Goal: Information Seeking & Learning: Learn about a topic

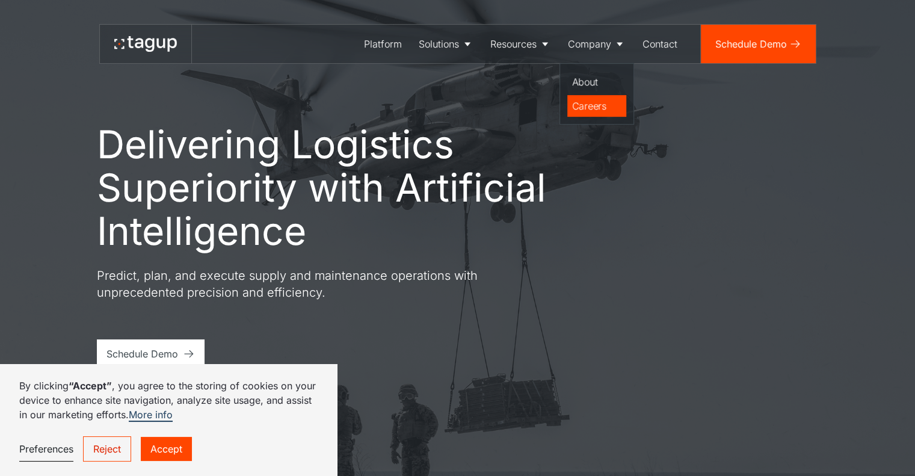
click at [600, 103] on div "Careers" at bounding box center [596, 106] width 49 height 14
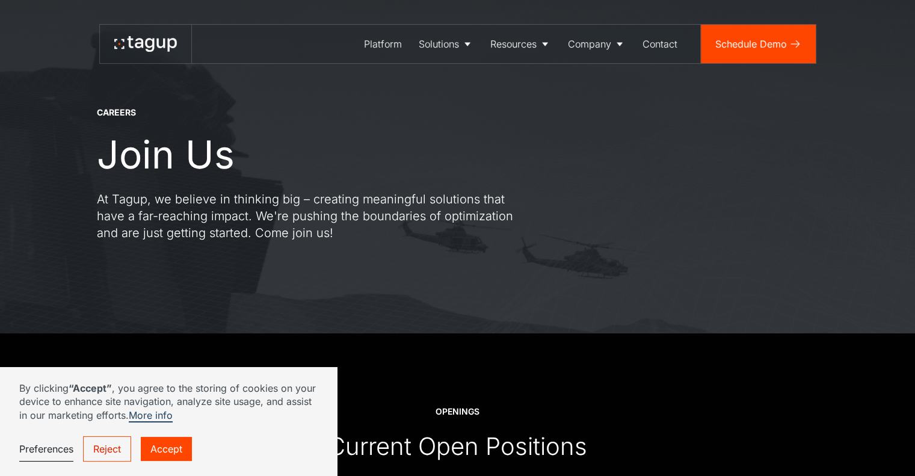
click at [115, 450] on link "Reject" at bounding box center [107, 448] width 48 height 25
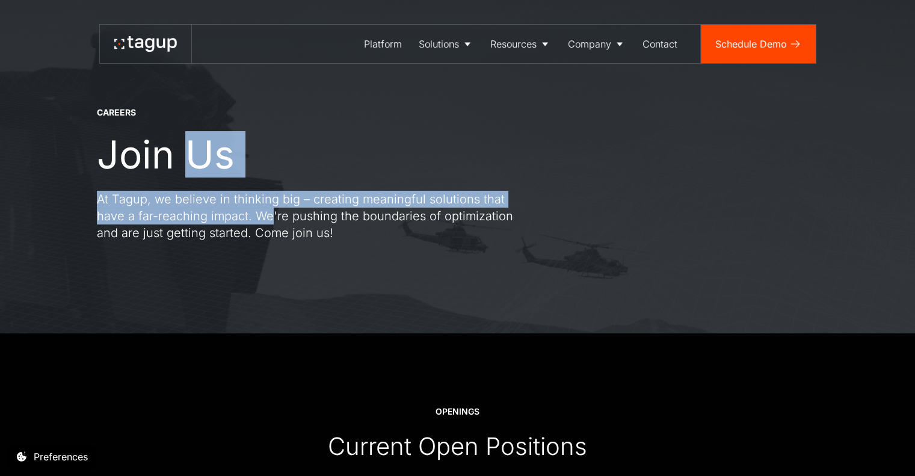
drag, startPoint x: 181, startPoint y: 183, endPoint x: 241, endPoint y: 214, distance: 67.3
click at [241, 214] on div "CAREERS Join Us At Tagup, we believe in thinking big – creating meaningful solu…" at bounding box center [349, 173] width 505 height 135
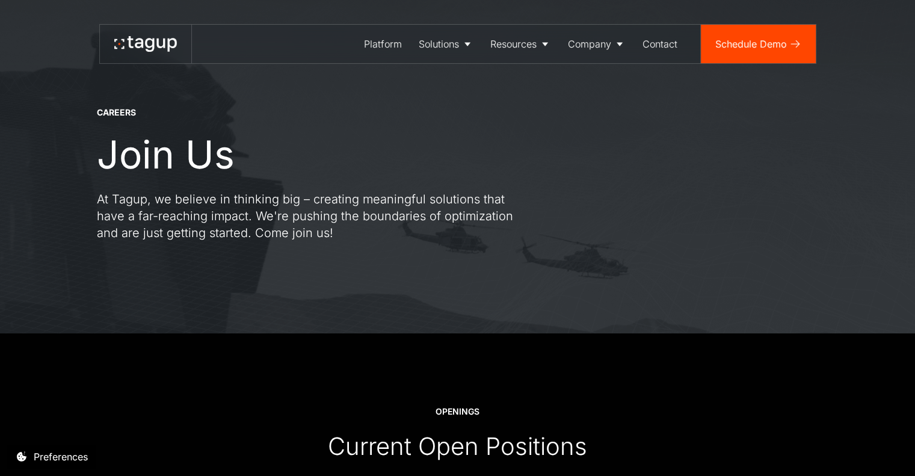
click at [263, 215] on p "At Tagup, we believe in thinking big – creating meaningful solutions that have …" at bounding box center [313, 216] width 433 height 51
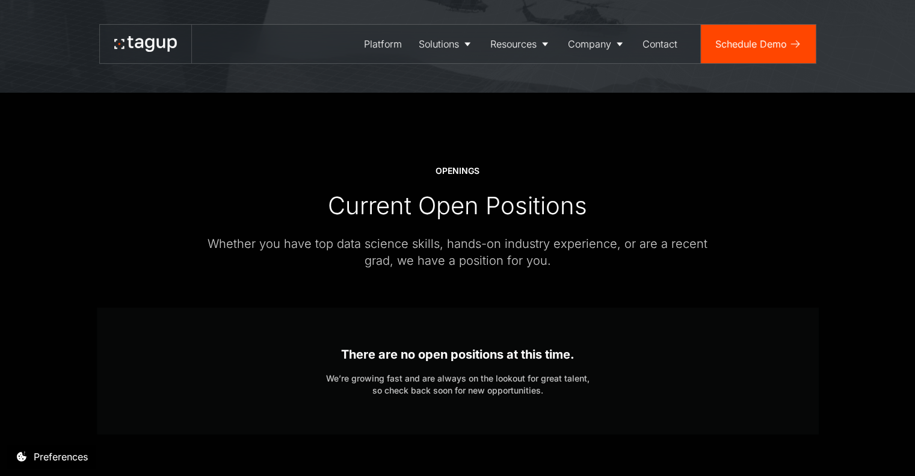
scroll to position [361, 0]
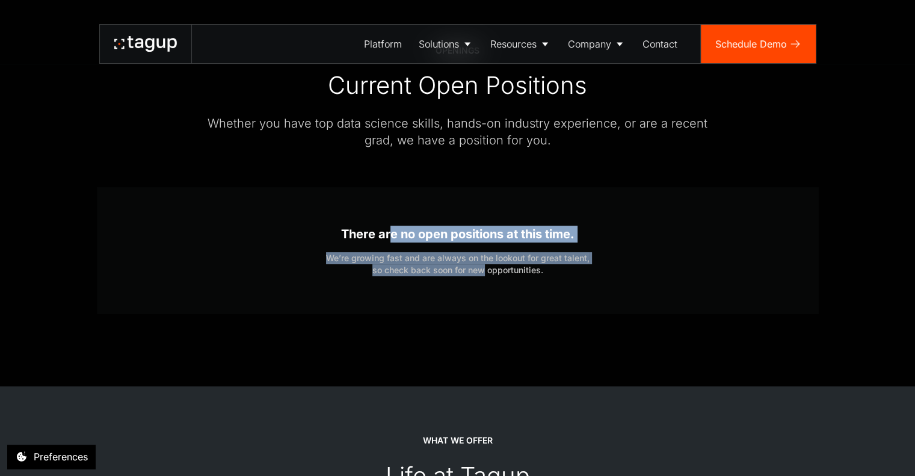
drag, startPoint x: 402, startPoint y: 240, endPoint x: 520, endPoint y: 278, distance: 124.6
click at [484, 277] on div "There are no open positions at this time. We’re growing fast and are always on …" at bounding box center [457, 250] width 263 height 127
drag, startPoint x: 524, startPoint y: 274, endPoint x: 434, endPoint y: 214, distance: 107.9
click at [462, 218] on div "There are no open positions at this time. We’re growing fast and are always on …" at bounding box center [457, 250] width 263 height 127
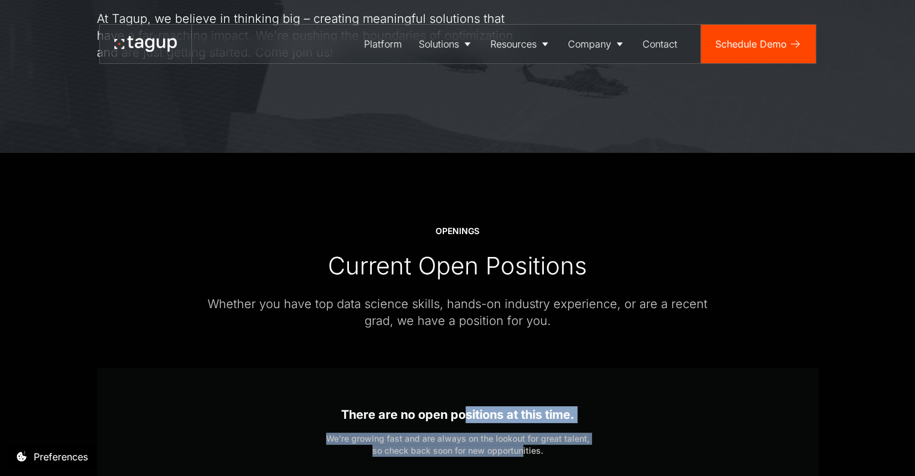
scroll to position [0, 0]
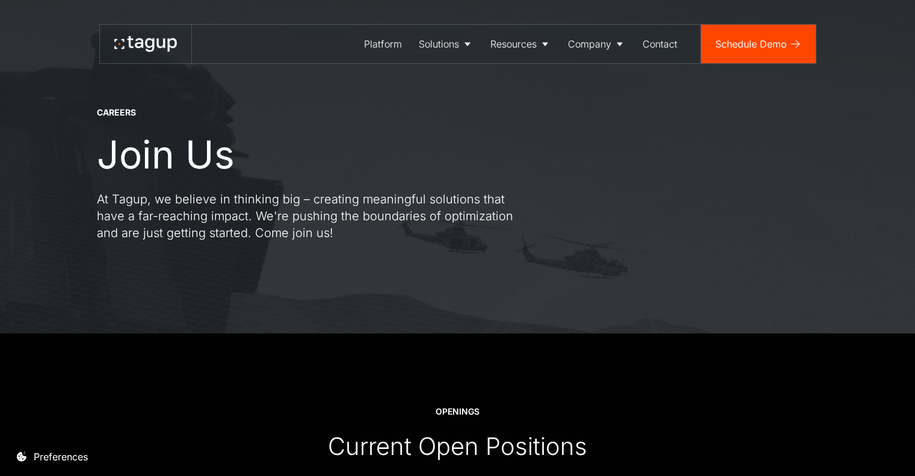
click at [447, 235] on p "At Tagup, we believe in thinking big – creating meaningful solutions that have …" at bounding box center [313, 216] width 433 height 51
